Goal: Task Accomplishment & Management: Use online tool/utility

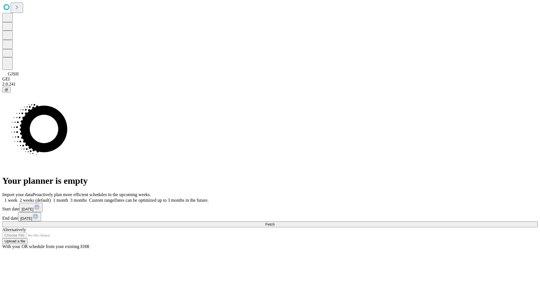
click at [274, 223] on span "Fetch" at bounding box center [269, 225] width 9 height 4
